Goal: Task Accomplishment & Management: Use online tool/utility

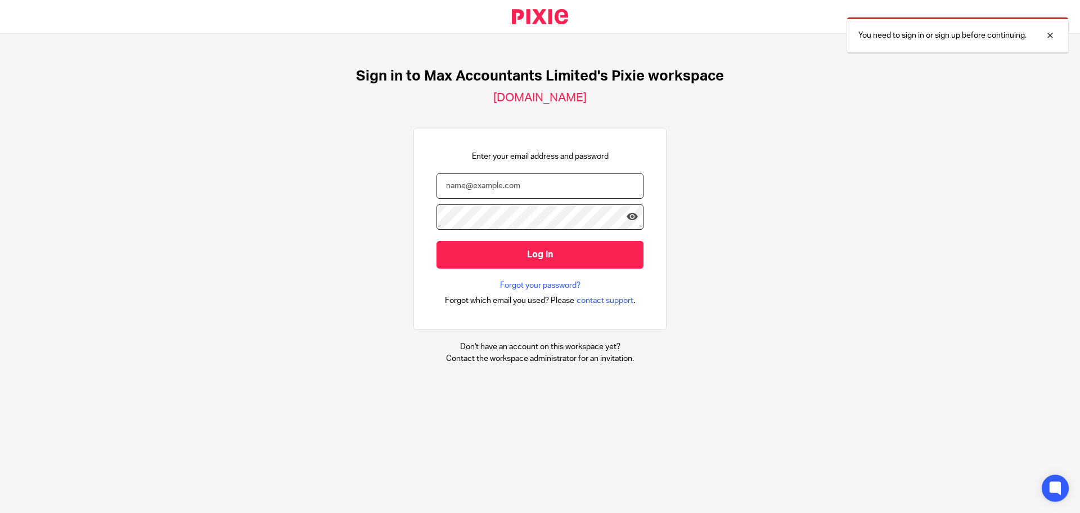
type input "tom@maxaccountants.co.uk"
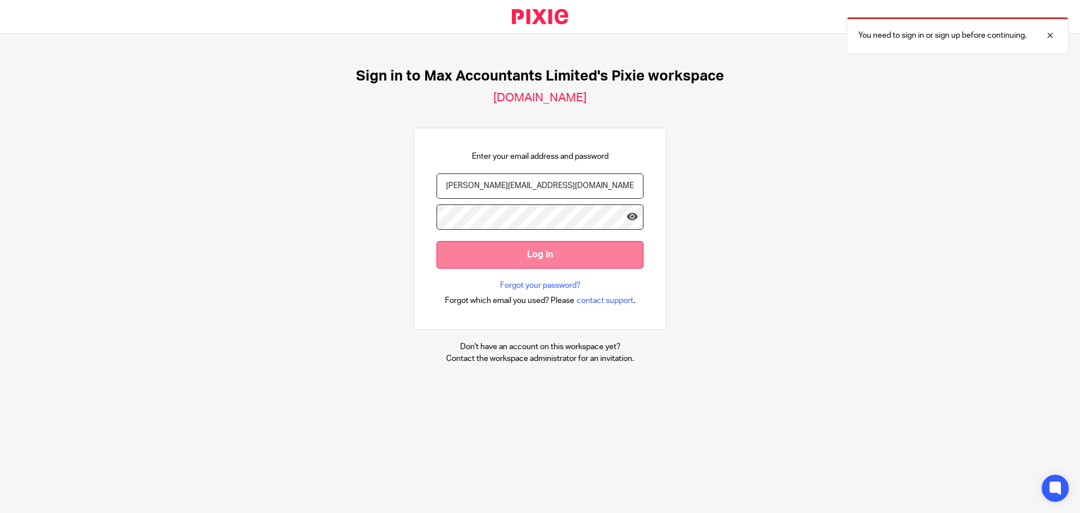
click at [568, 257] on input "Log in" at bounding box center [540, 255] width 207 height 28
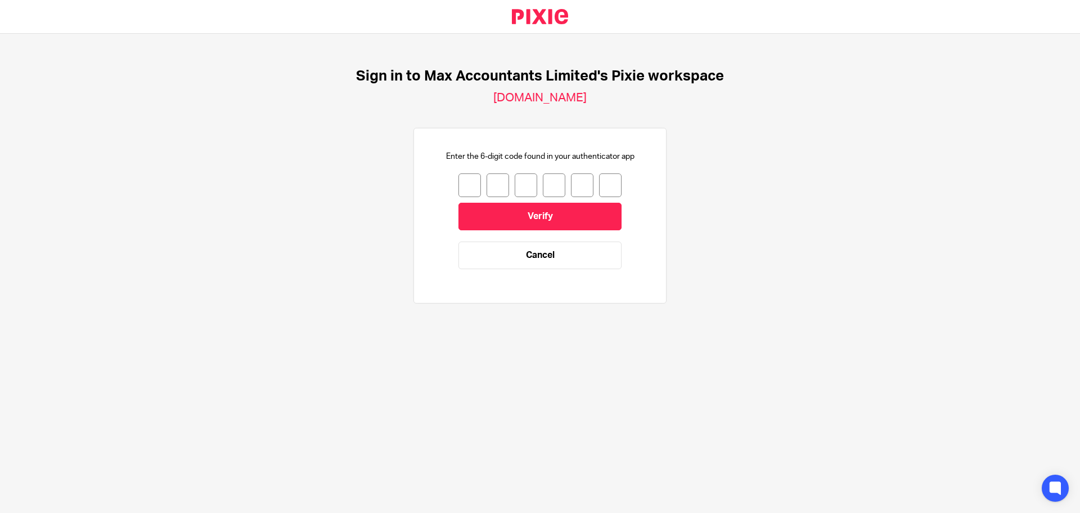
click at [459, 185] on input "number" at bounding box center [470, 185] width 23 height 24
type input "0"
type input "4"
type input "7"
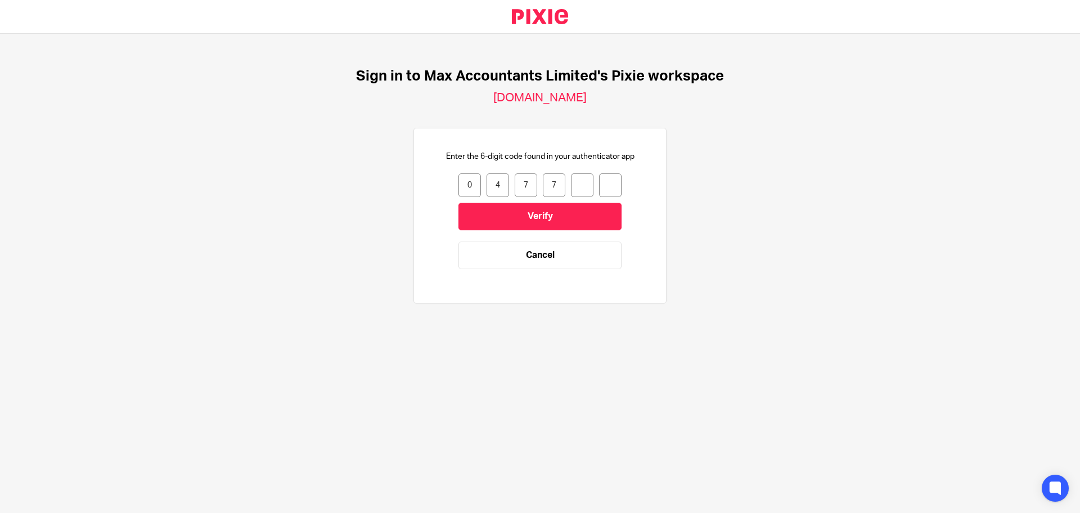
type input "1"
type input "6"
click at [475, 212] on input "Verify" at bounding box center [540, 217] width 163 height 28
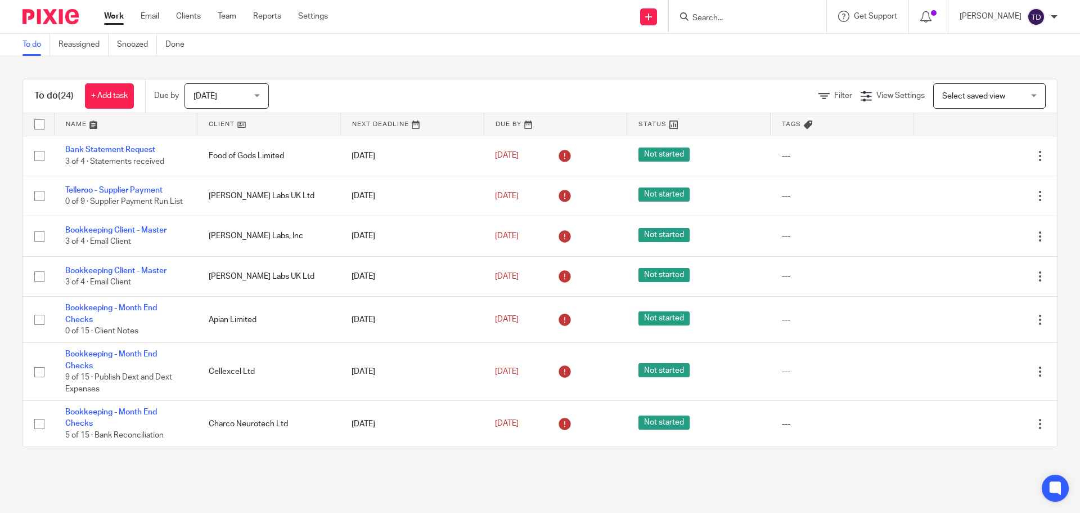
click at [764, 7] on div at bounding box center [748, 16] width 158 height 33
click at [753, 15] on input "Search" at bounding box center [741, 19] width 101 height 10
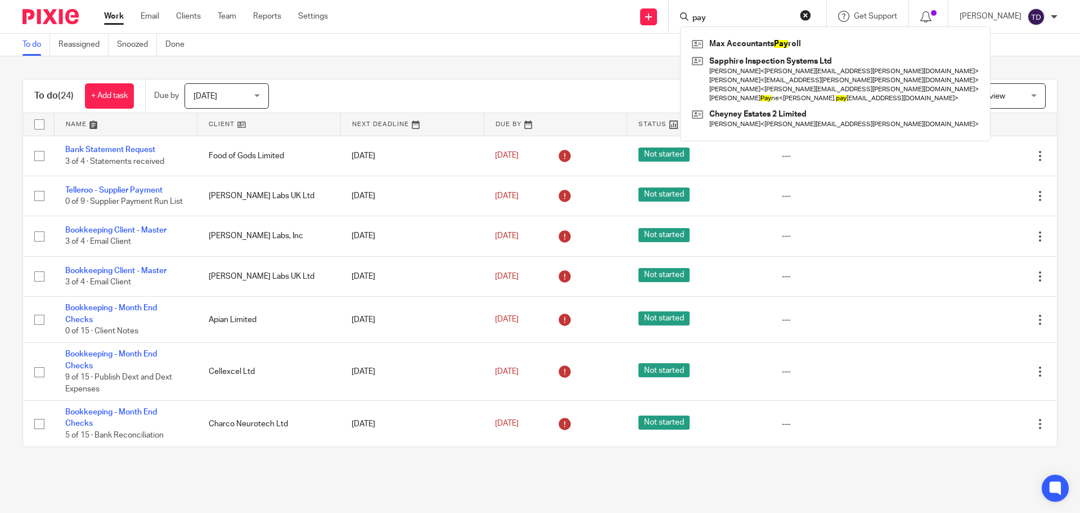
type input "payr"
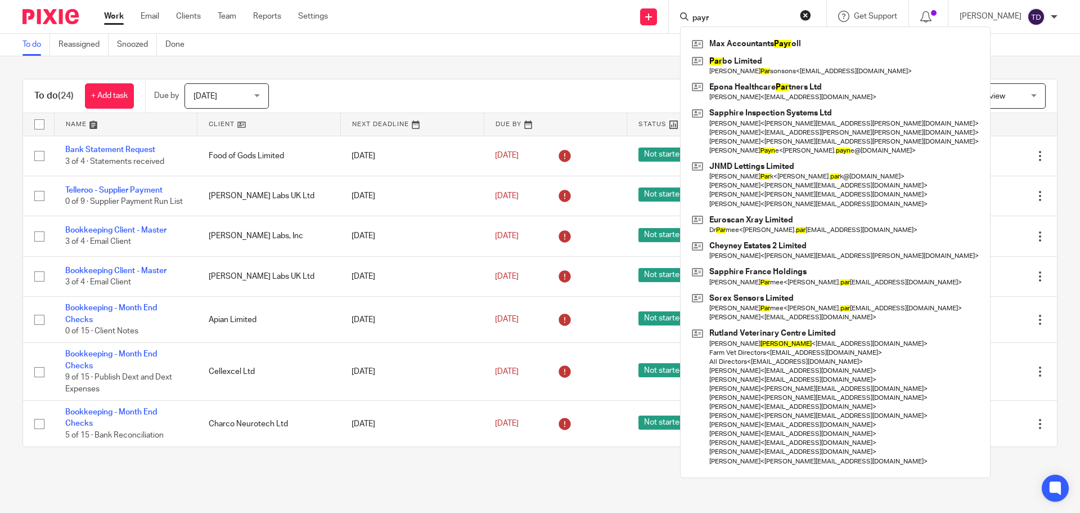
drag, startPoint x: 741, startPoint y: 15, endPoint x: 518, endPoint y: 30, distance: 224.4
click at [609, 14] on div "Send new email Create task Add client payr Max Accountants Payr oll Par bo Limi…" at bounding box center [712, 16] width 735 height 33
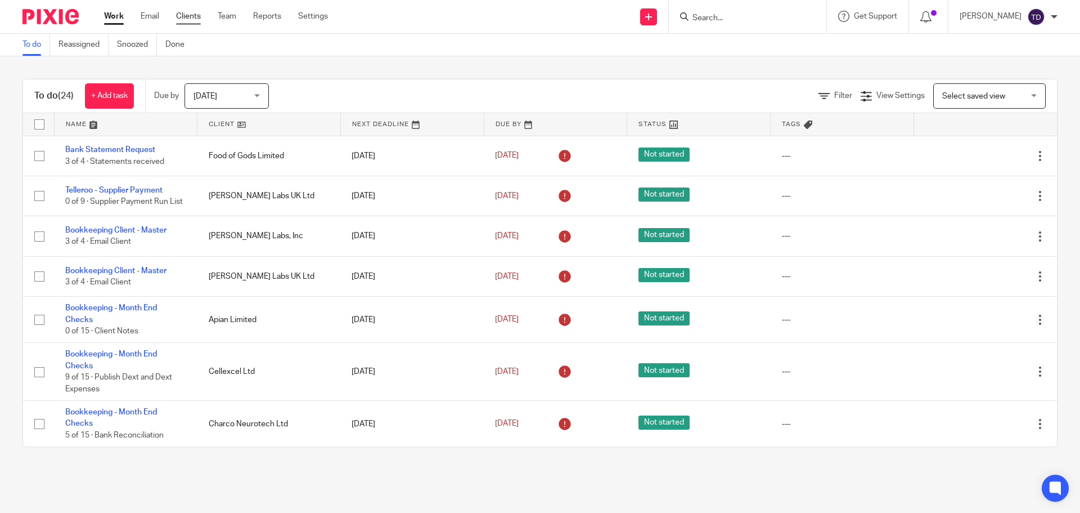
click at [183, 21] on link "Clients" at bounding box center [188, 16] width 25 height 11
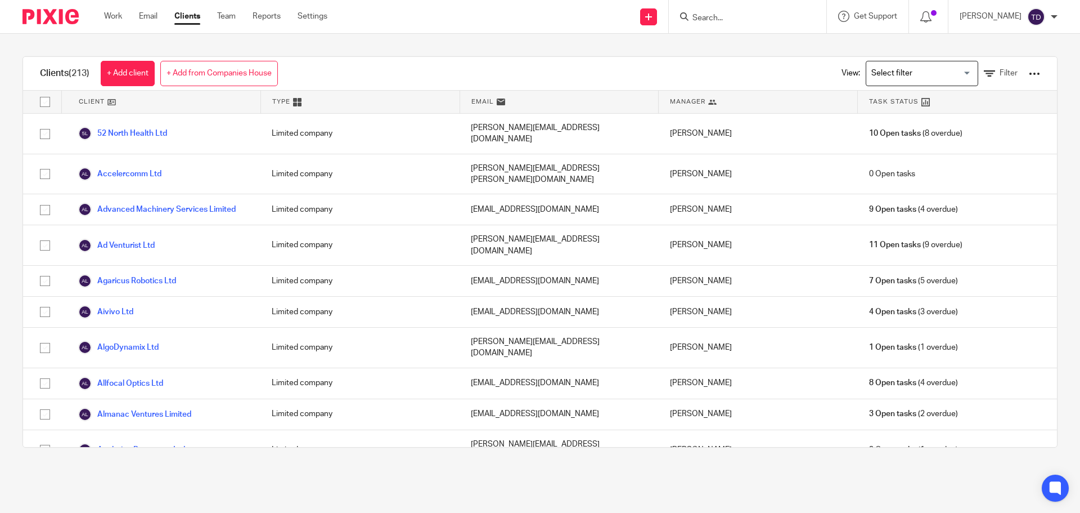
click at [731, 19] on input "Search" at bounding box center [741, 19] width 101 height 10
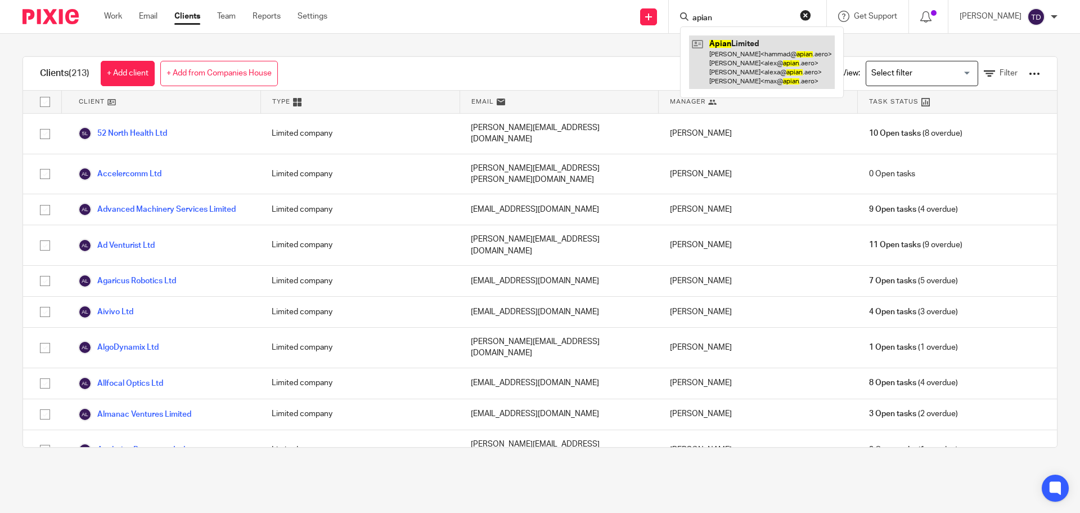
type input "apian"
click at [795, 55] on link at bounding box center [762, 61] width 146 height 53
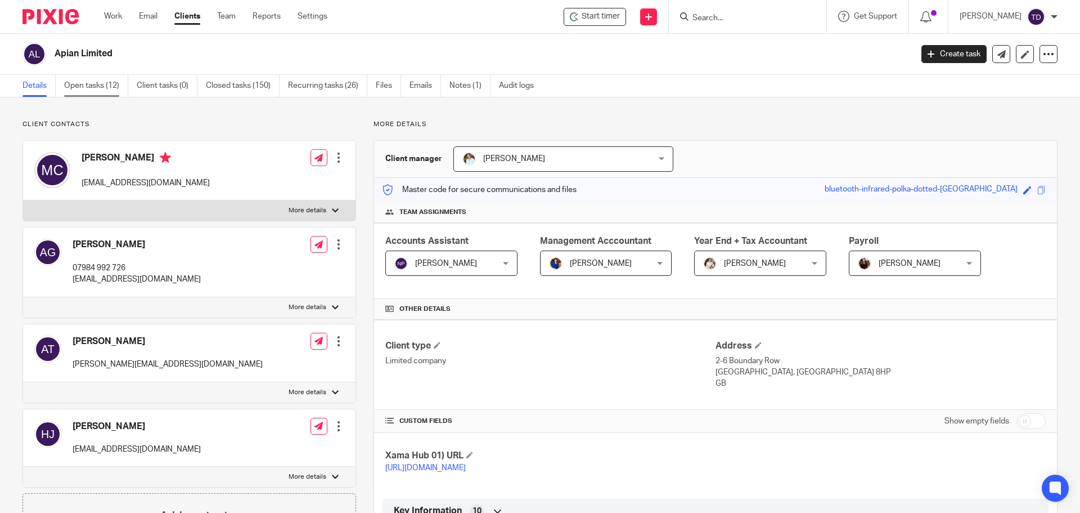
click at [105, 84] on link "Open tasks (12)" at bounding box center [96, 86] width 64 height 22
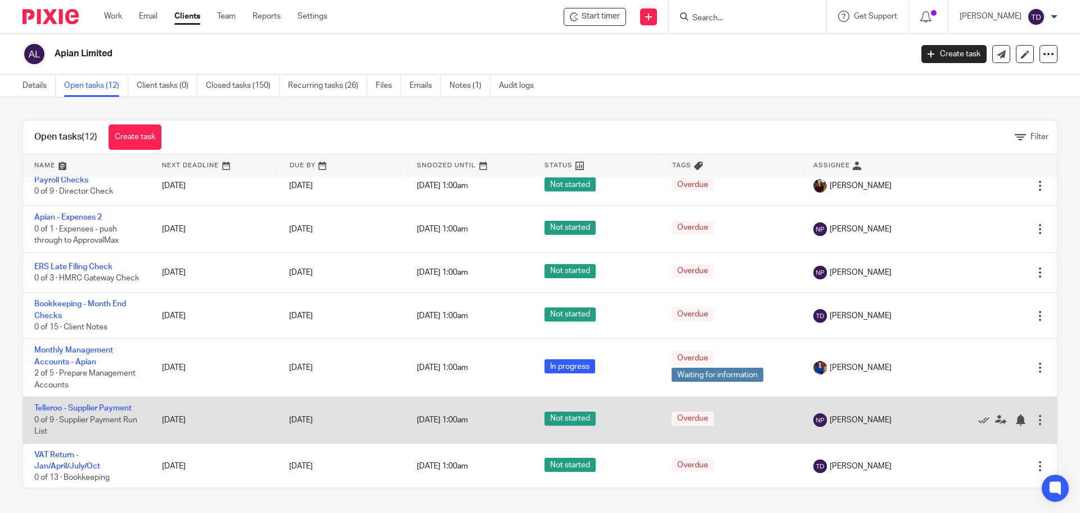
scroll to position [56, 0]
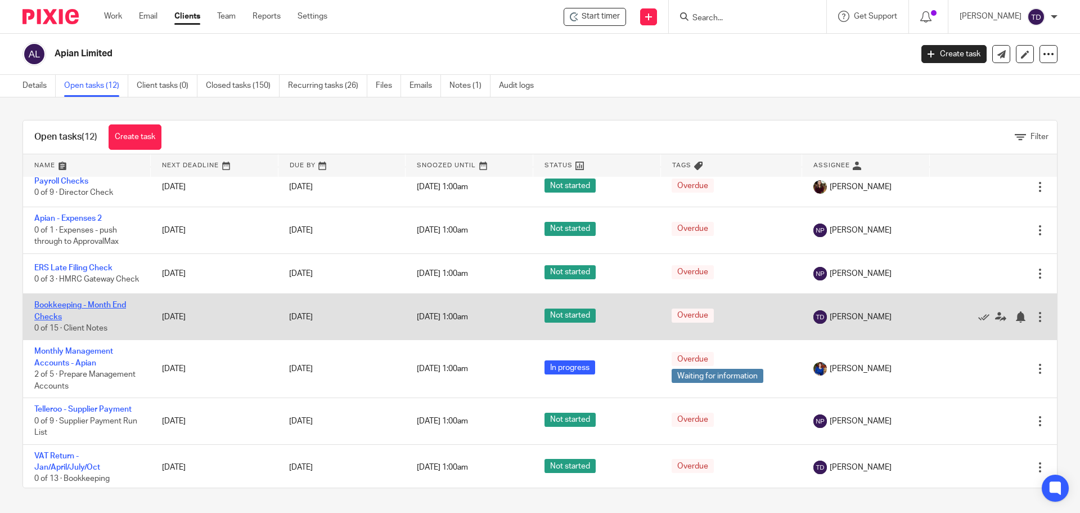
click at [110, 310] on link "Bookkeeping - Month End Checks" at bounding box center [80, 310] width 92 height 19
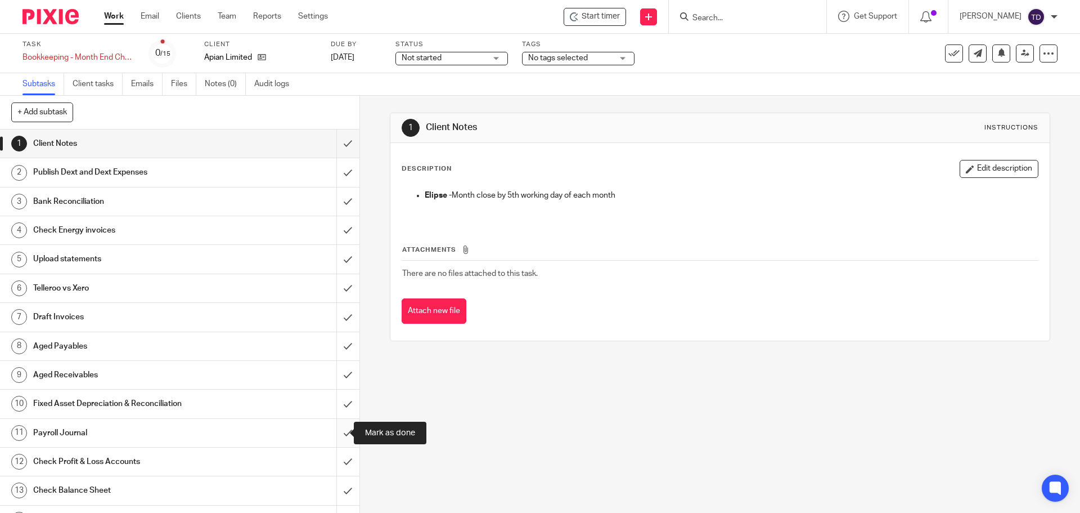
click at [335, 432] on input "submit" at bounding box center [179, 433] width 359 height 28
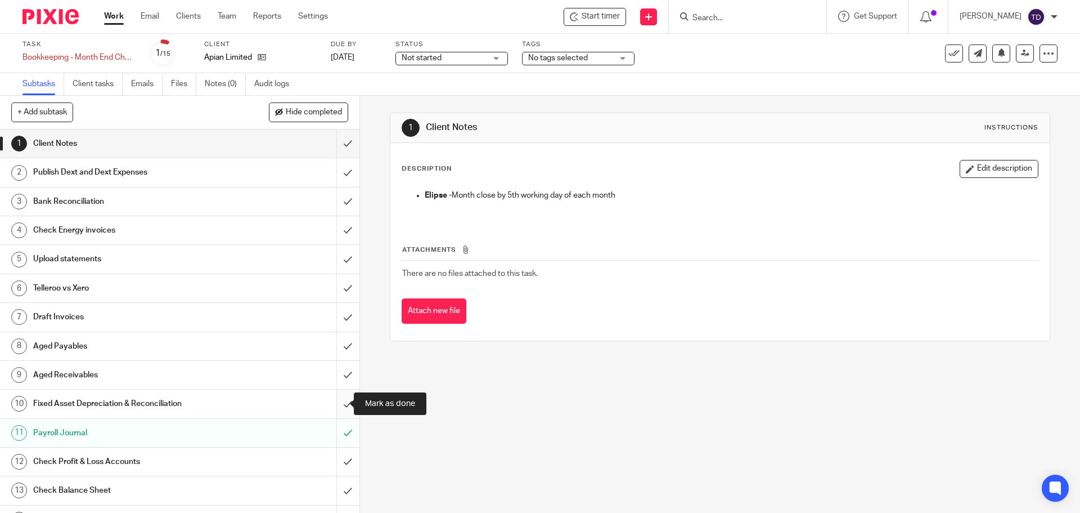
click at [332, 408] on input "submit" at bounding box center [179, 403] width 359 height 28
click at [1023, 21] on div "[PERSON_NAME]" at bounding box center [1009, 17] width 98 height 18
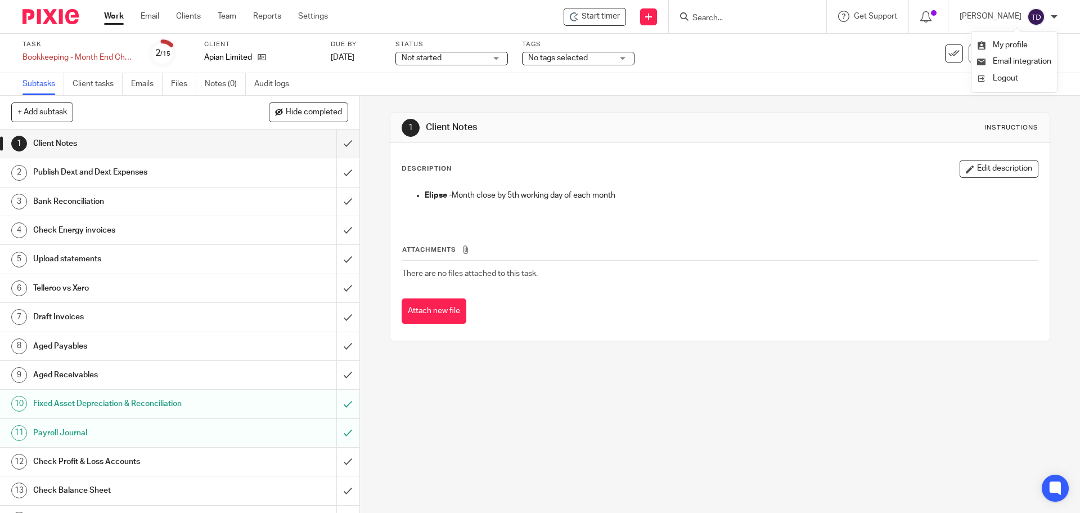
click at [1054, 16] on div at bounding box center [1054, 17] width 7 height 7
click at [120, 15] on link "Work" at bounding box center [114, 16] width 20 height 11
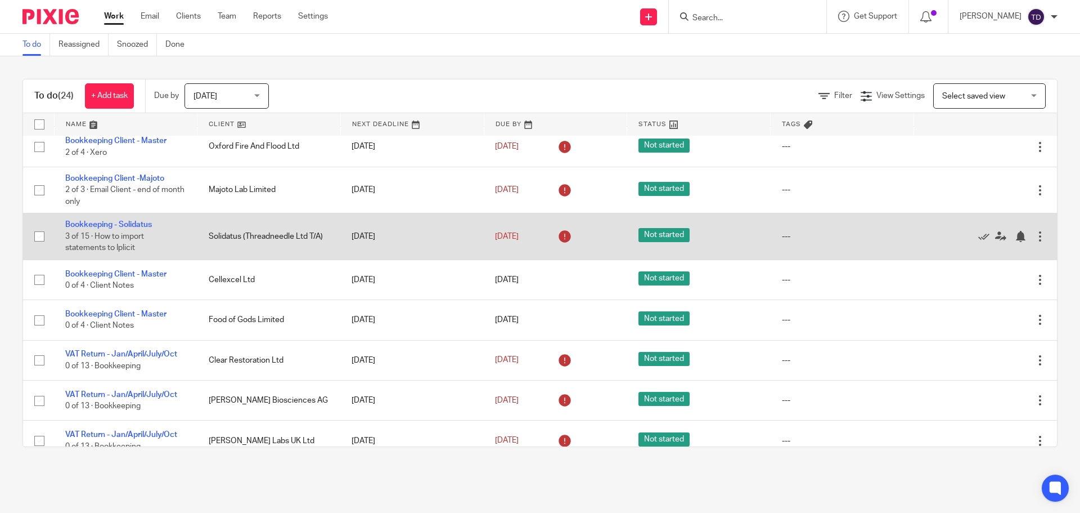
scroll to position [450, 0]
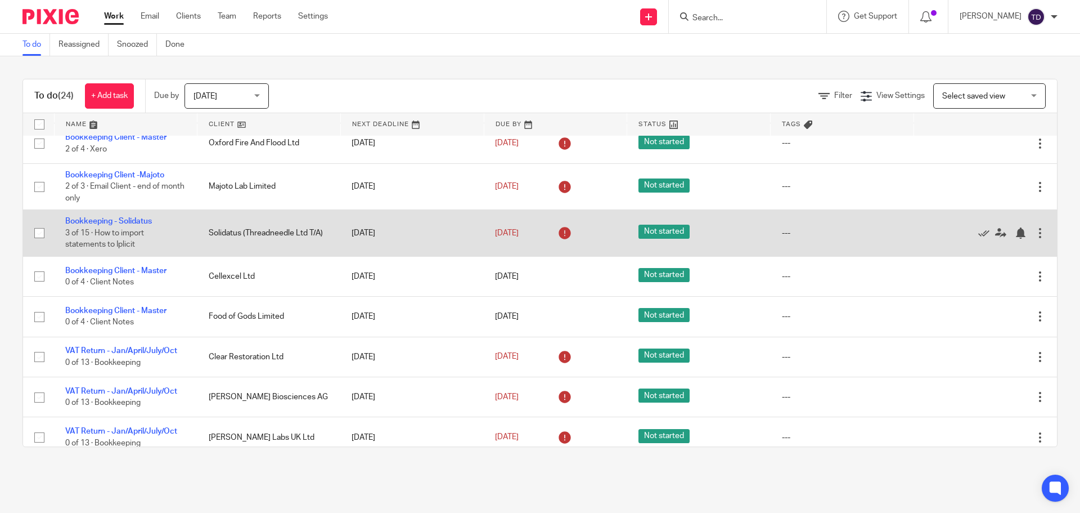
click at [137, 223] on td "Bookkeeping - Solidatus 3 of 15 · How to import statements to Iplicit" at bounding box center [125, 233] width 143 height 46
click at [136, 225] on link "Bookkeeping - Solidatus" at bounding box center [108, 221] width 87 height 8
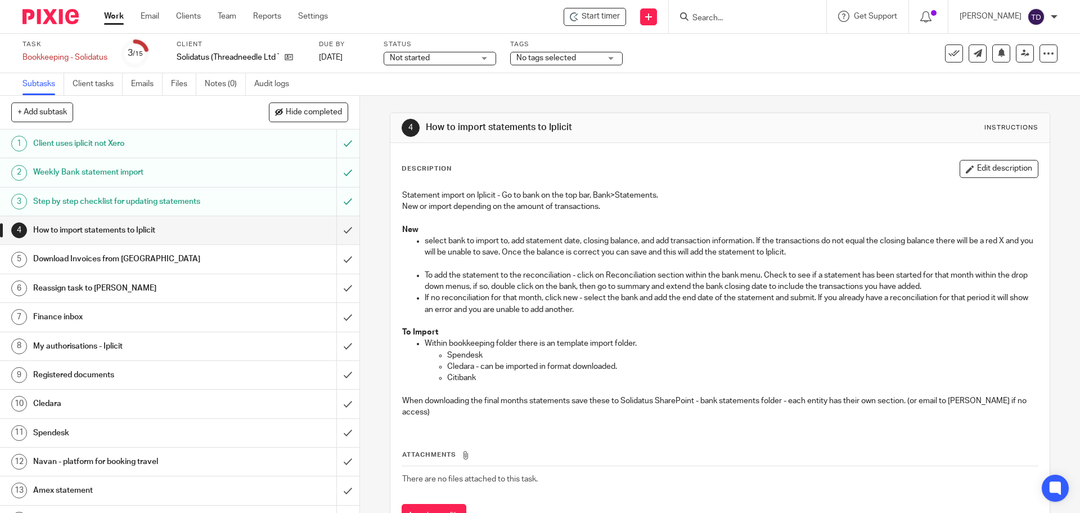
click at [210, 138] on h1 "Client uses iplicit not Xero" at bounding box center [130, 143] width 195 height 17
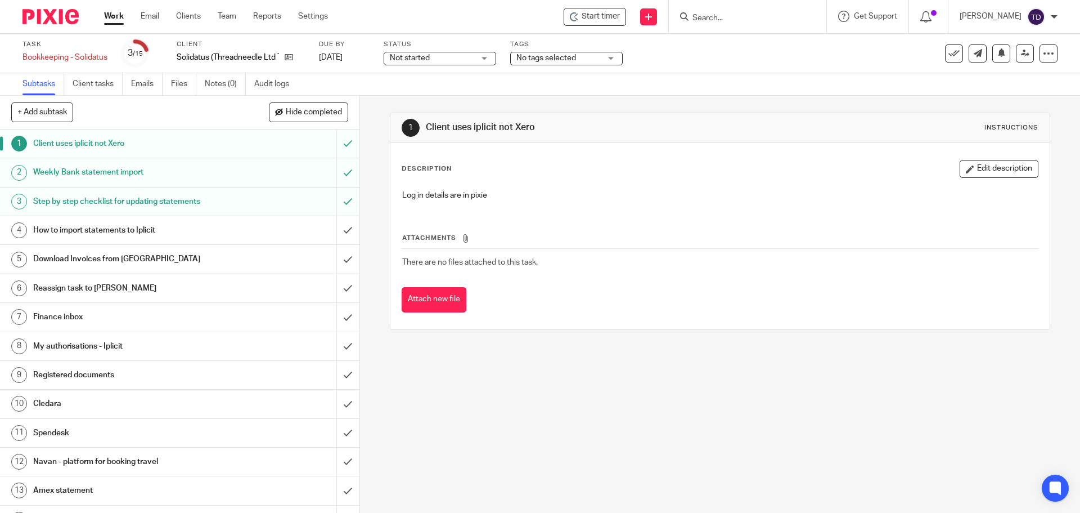
click at [146, 165] on h1 "Weekly Bank statement import" at bounding box center [130, 172] width 195 height 17
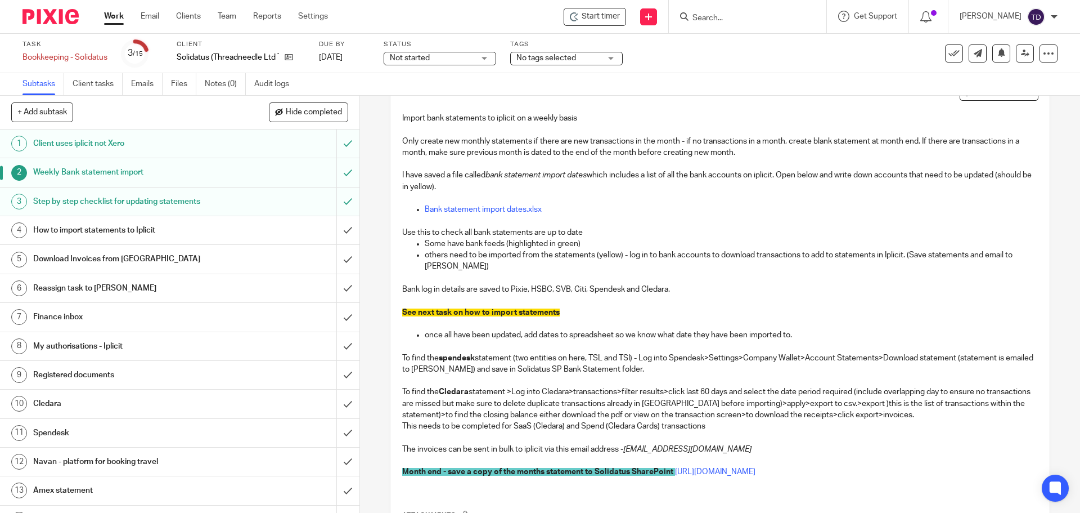
scroll to position [222, 0]
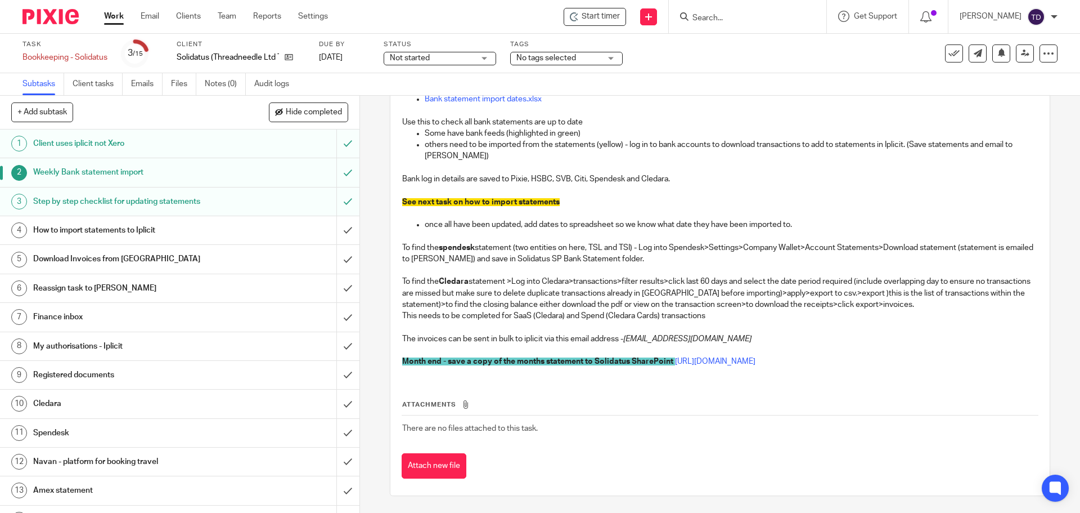
click at [768, 43] on div "Task Bookkeeping - Solidatus Save Bookkeeping - Solidatus 3 /15 Client Solidatu…" at bounding box center [454, 53] width 862 height 27
click at [662, 77] on div "Subtasks Client tasks Emails Files Notes (0) Audit logs" at bounding box center [540, 84] width 1080 height 23
click at [238, 260] on div "Download Invoices from [GEOGRAPHIC_DATA]" at bounding box center [179, 258] width 292 height 17
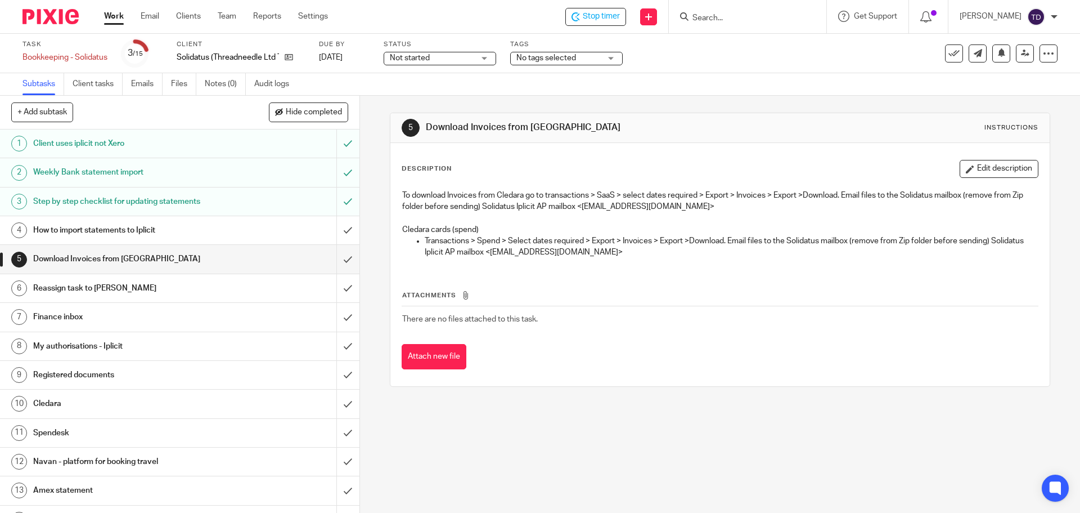
click at [188, 203] on h1 "Step by step checklist for updating statements" at bounding box center [130, 201] width 195 height 17
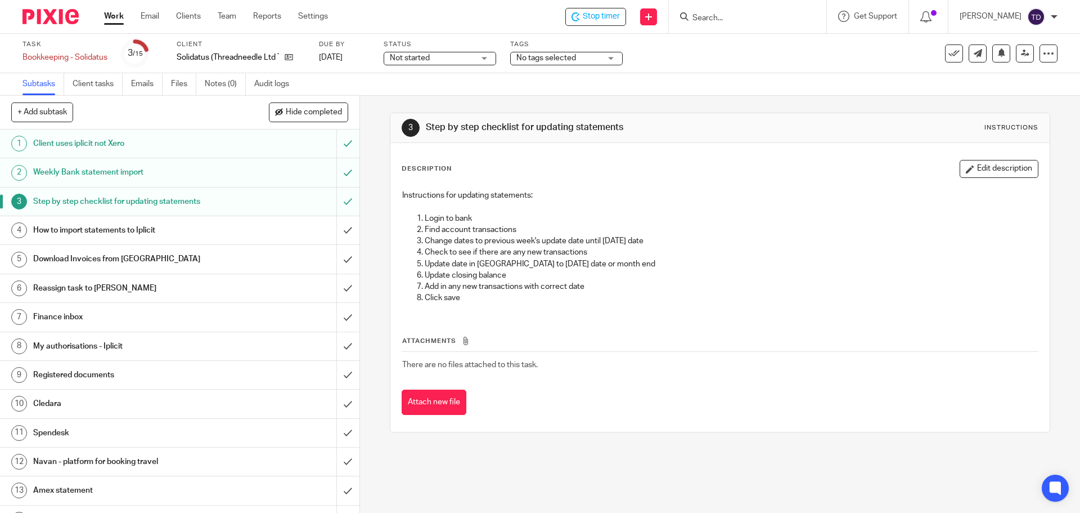
click at [177, 169] on h1 "Weekly Bank statement import" at bounding box center [130, 172] width 195 height 17
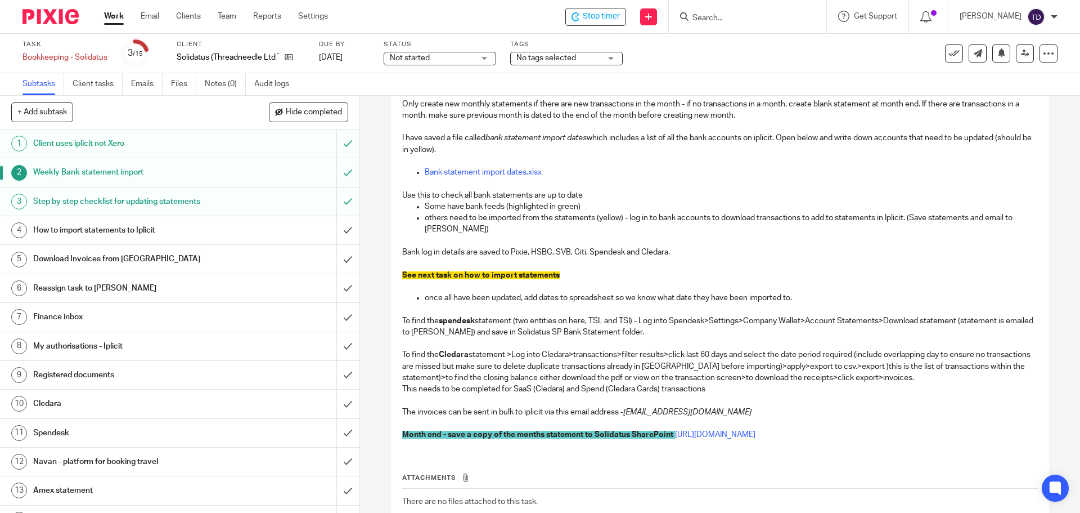
scroll to position [222, 0]
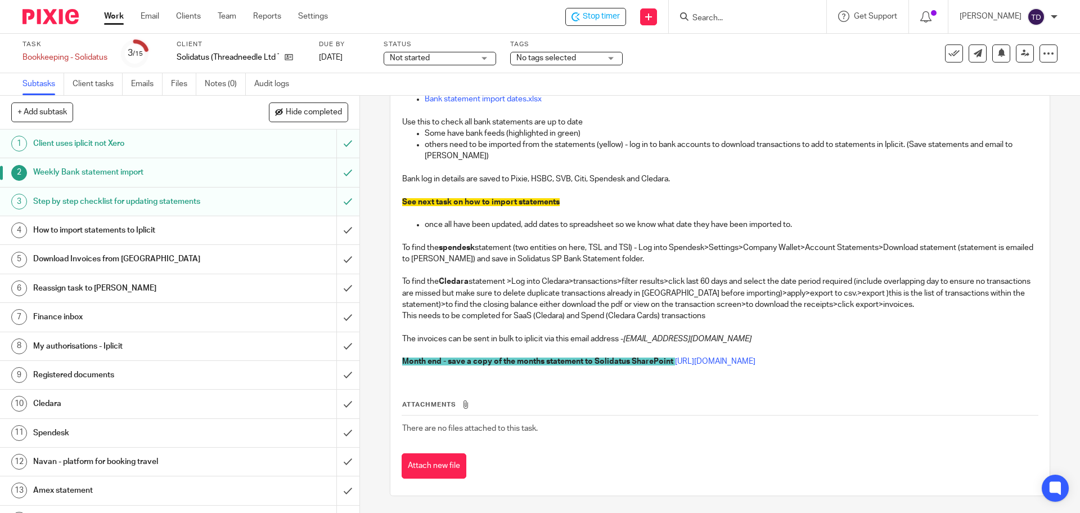
click at [155, 251] on h1 "Download Invoices from [GEOGRAPHIC_DATA]" at bounding box center [130, 258] width 195 height 17
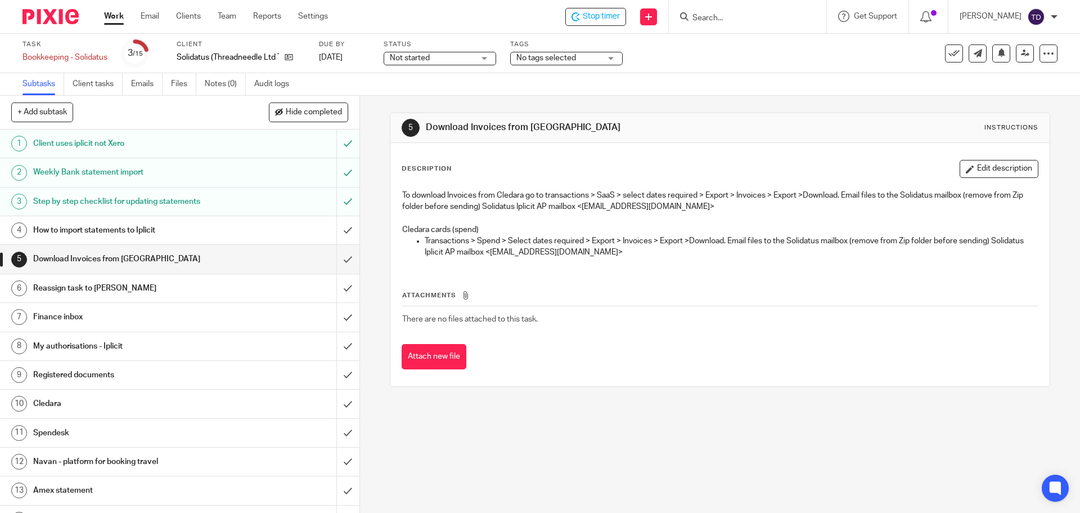
drag, startPoint x: 775, startPoint y: 253, endPoint x: 612, endPoint y: 249, distance: 163.8
click at [612, 249] on p "Transactions > Spend > Select dates required > Export > Invoices > Export >Down…" at bounding box center [731, 246] width 613 height 23
drag, startPoint x: 592, startPoint y: 205, endPoint x: 847, endPoint y: 209, distance: 254.9
click at [847, 209] on p "To download Invoices from Cledara go to transactions > SaaS > select dates requ…" at bounding box center [719, 201] width 635 height 23
copy p "[EMAIL_ADDRESS][DOMAIN_NAME]"
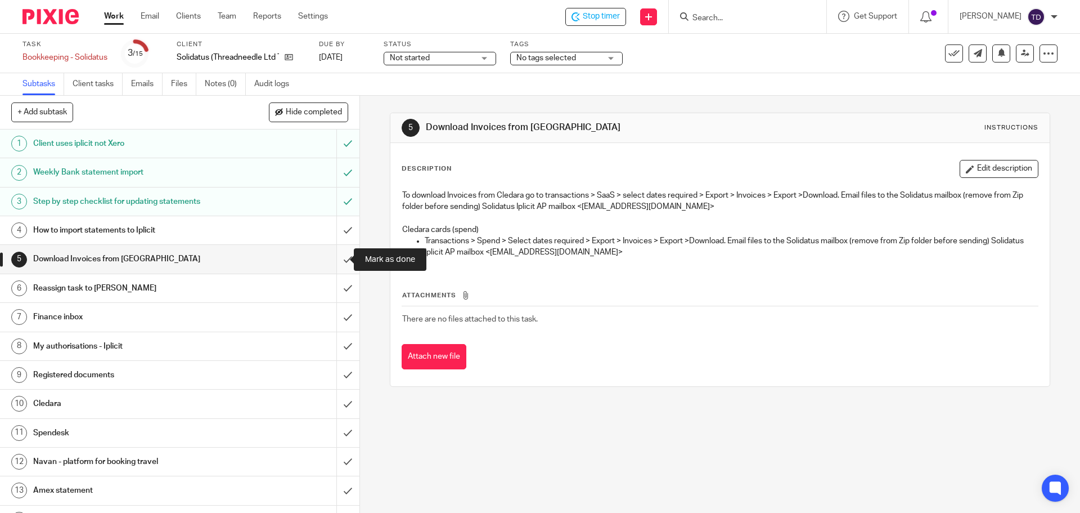
click at [331, 262] on input "submit" at bounding box center [179, 259] width 359 height 28
click at [340, 227] on input "submit" at bounding box center [179, 230] width 359 height 28
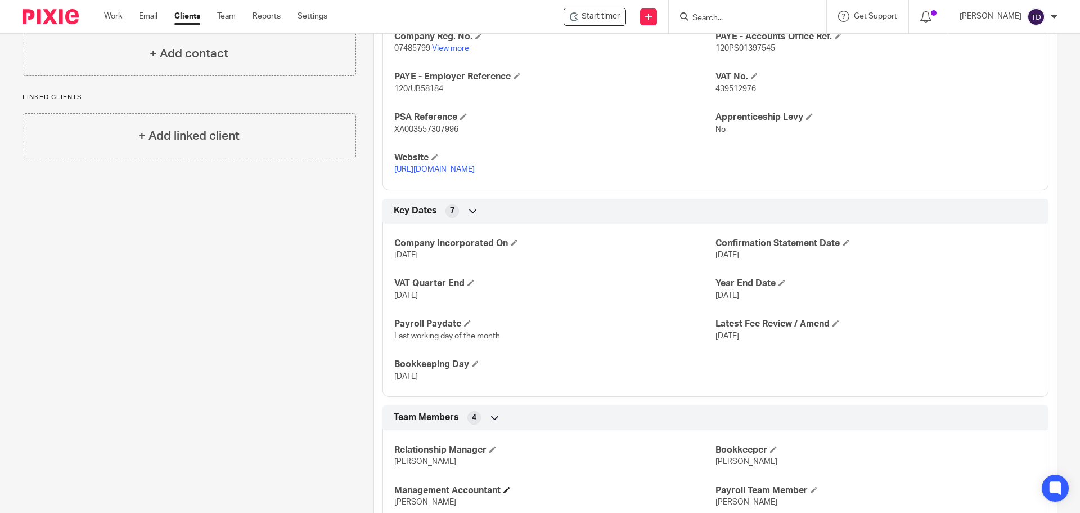
scroll to position [636, 0]
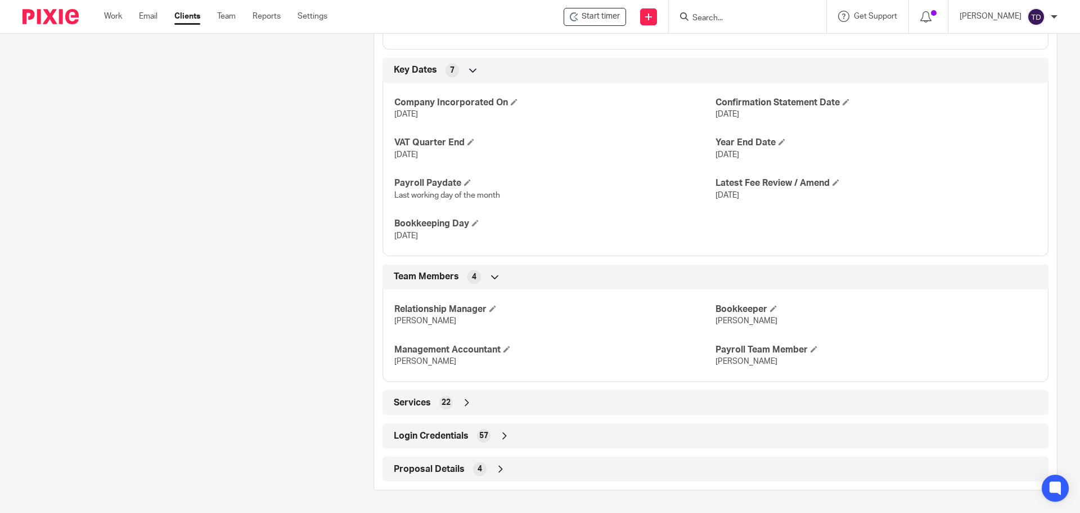
click at [527, 444] on div "Login Credentials 57" at bounding box center [715, 435] width 649 height 19
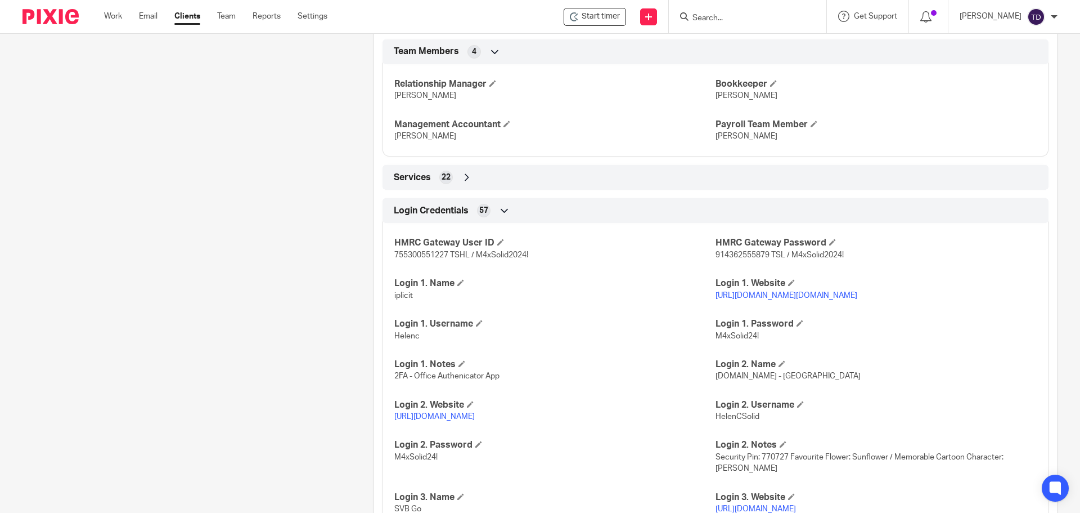
scroll to position [0, 0]
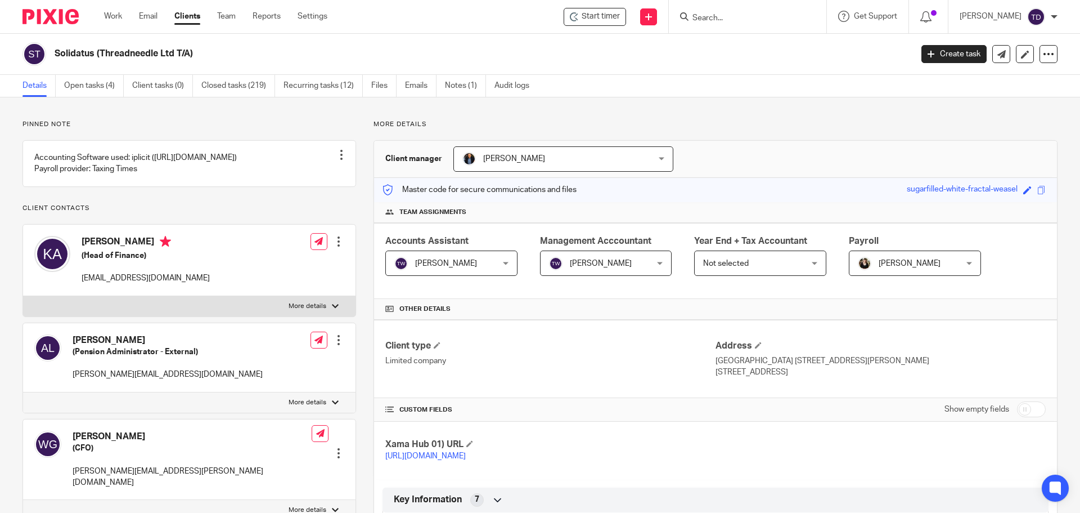
click at [632, 335] on div "Client type Limited company Address 2nd Floor Regis House 45 King William Stree…" at bounding box center [715, 359] width 683 height 78
click at [542, 362] on p "Limited company" at bounding box center [550, 360] width 330 height 11
click at [542, 363] on p "Limited company" at bounding box center [550, 360] width 330 height 11
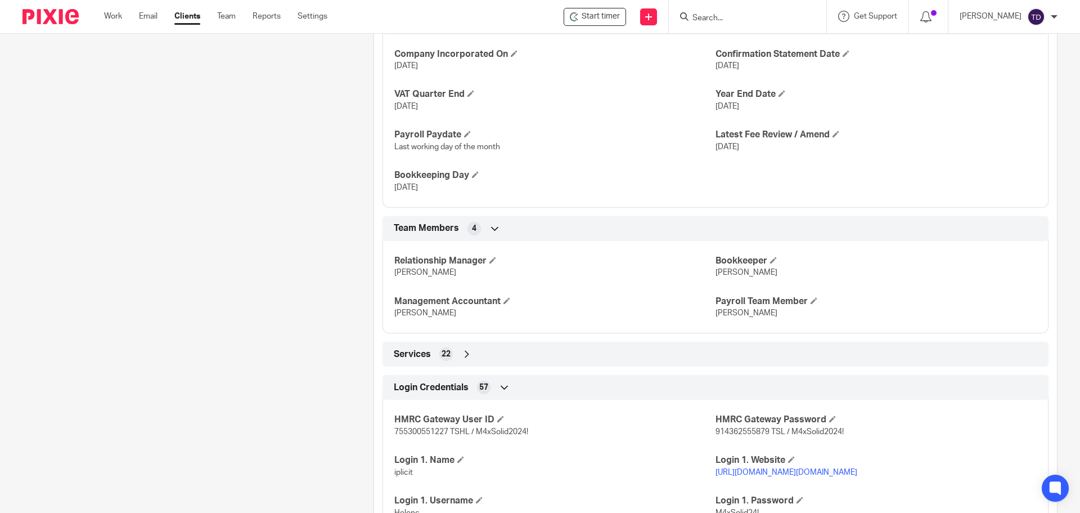
scroll to position [563, 0]
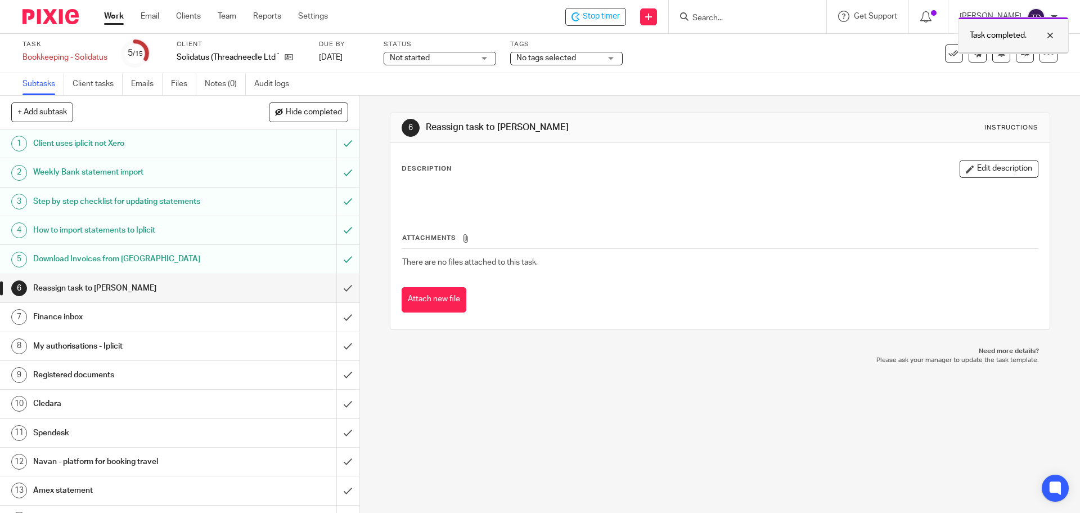
click at [1051, 32] on div at bounding box center [1042, 36] width 30 height 14
click at [1023, 55] on link at bounding box center [1025, 53] width 18 height 18
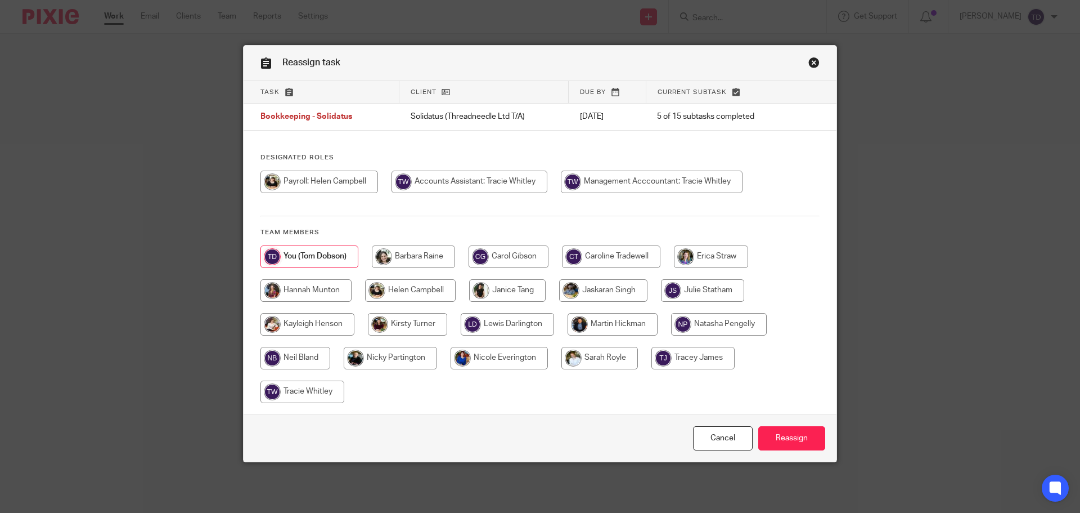
click at [320, 392] on input "radio" at bounding box center [302, 391] width 84 height 23
radio input "true"
click at [799, 437] on input "Reassign" at bounding box center [791, 438] width 67 height 24
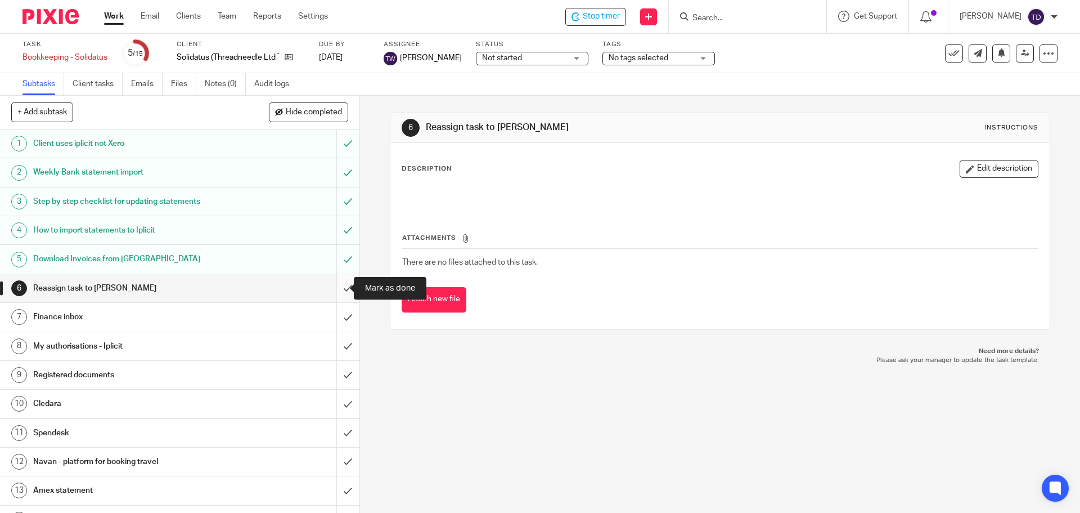
click at [335, 287] on input "submit" at bounding box center [179, 288] width 359 height 28
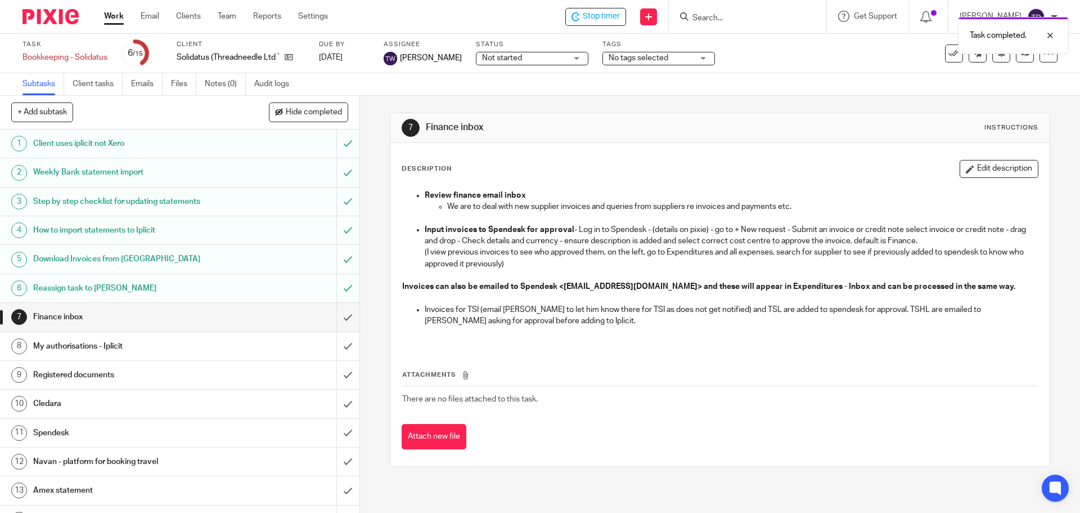
click at [116, 14] on link "Work" at bounding box center [114, 16] width 20 height 11
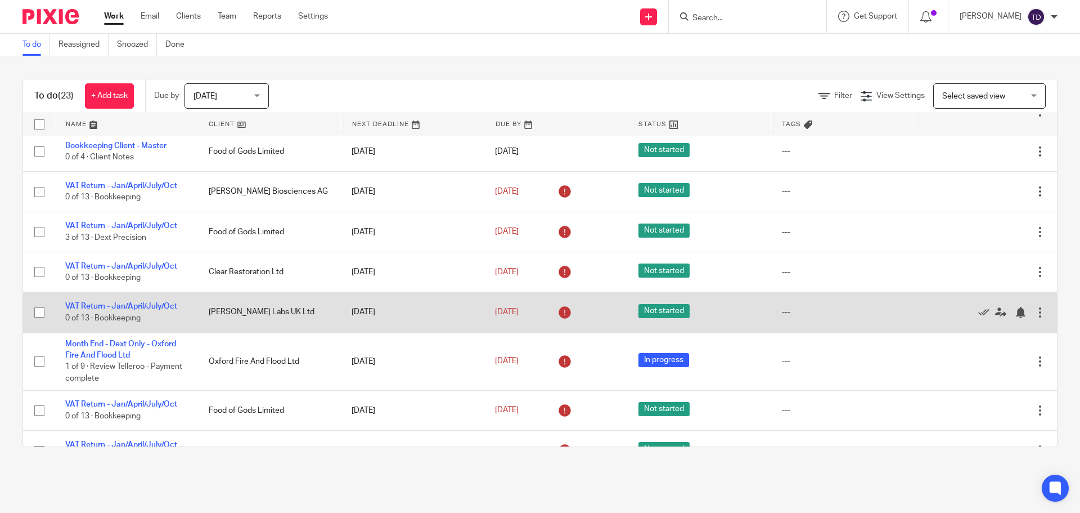
scroll to position [679, 0]
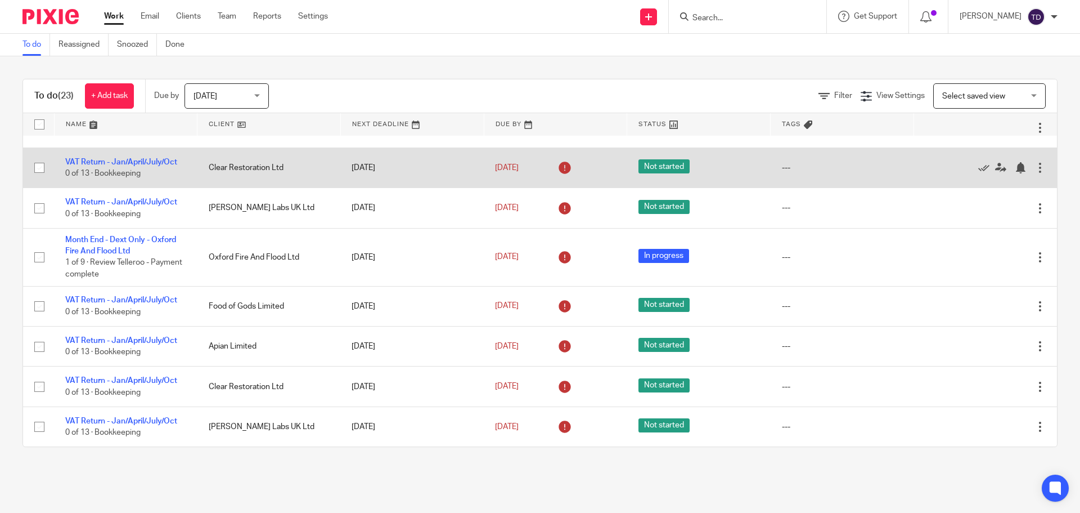
drag, startPoint x: 628, startPoint y: 87, endPoint x: 545, endPoint y: 166, distance: 115.0
click at [622, 93] on div "Filter View Settings View Settings Manage saved views Select saved view Select …" at bounding box center [673, 95] width 768 height 25
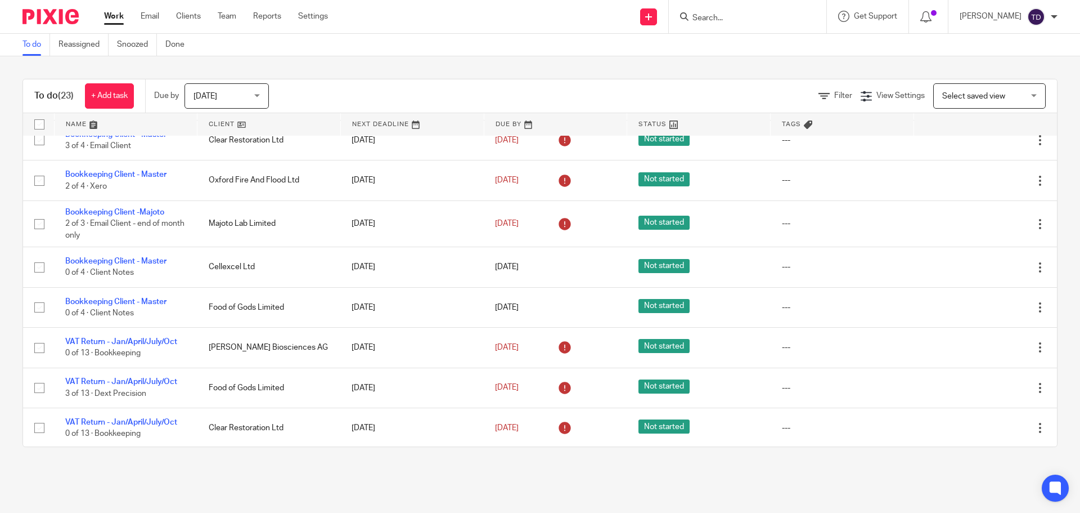
scroll to position [398, 0]
